Goal: Find specific page/section: Find specific page/section

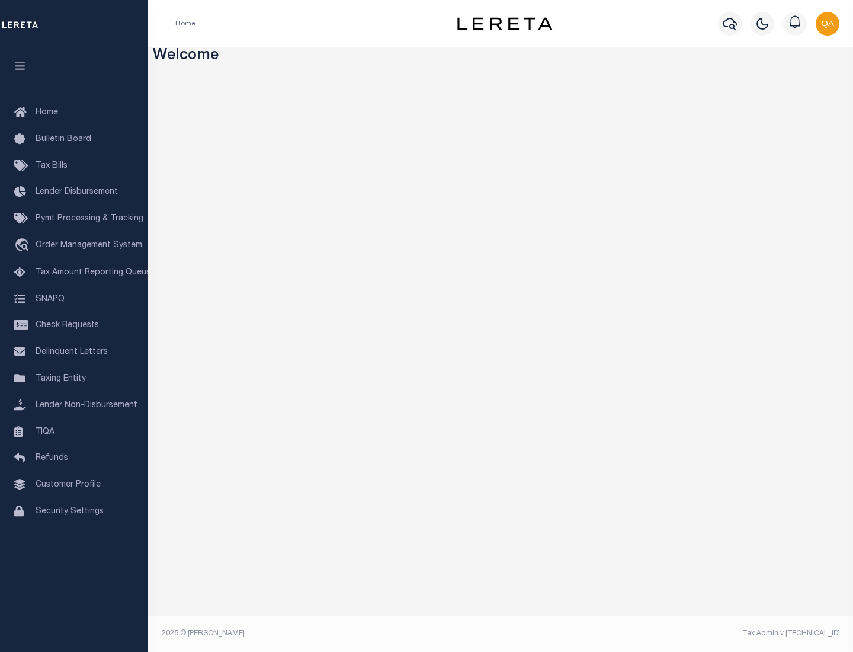
click at [74, 431] on link "TIQA" at bounding box center [74, 432] width 148 height 27
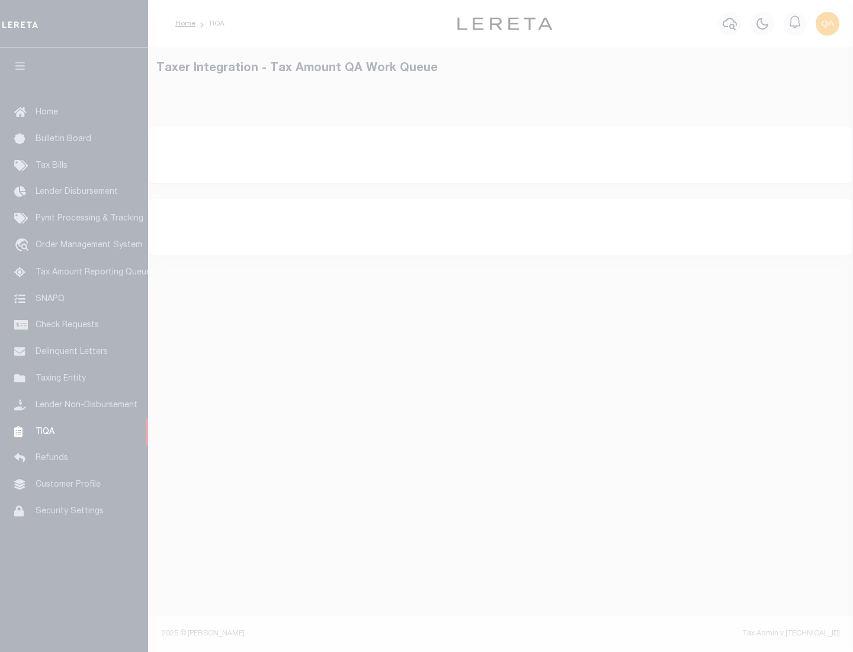
select select "200"
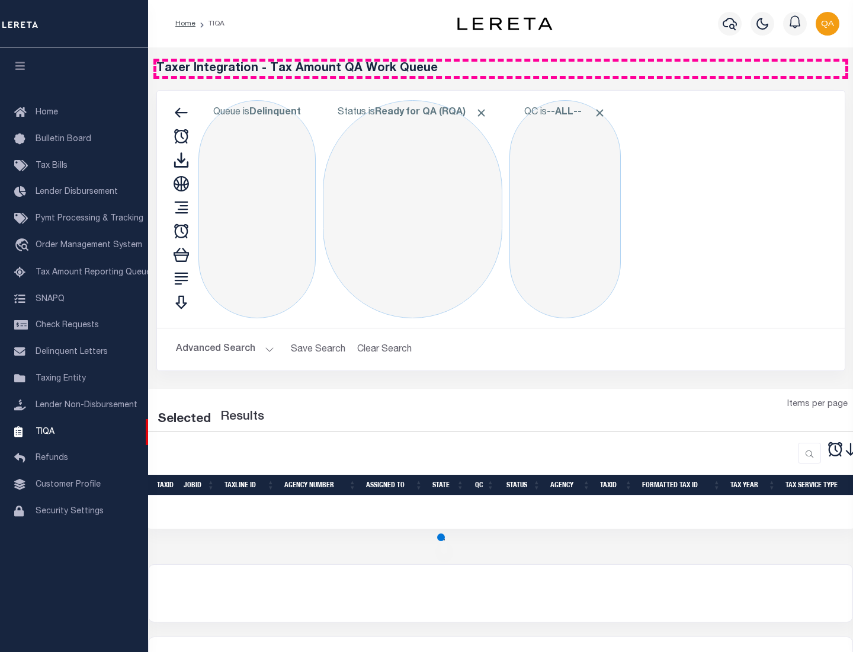
select select "200"
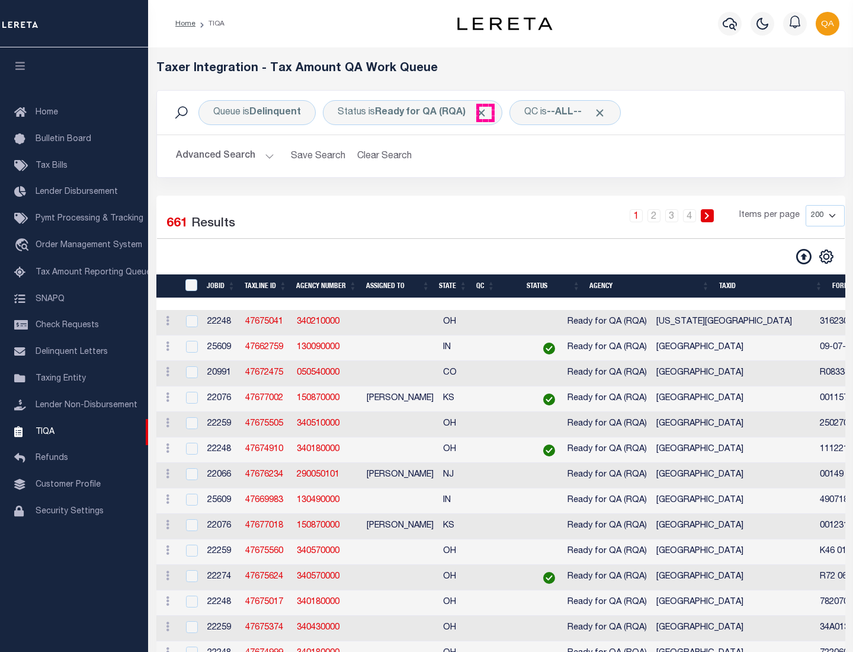
click at [485, 113] on span "Click to Remove" at bounding box center [481, 113] width 12 height 12
